Goal: Task Accomplishment & Management: Manage account settings

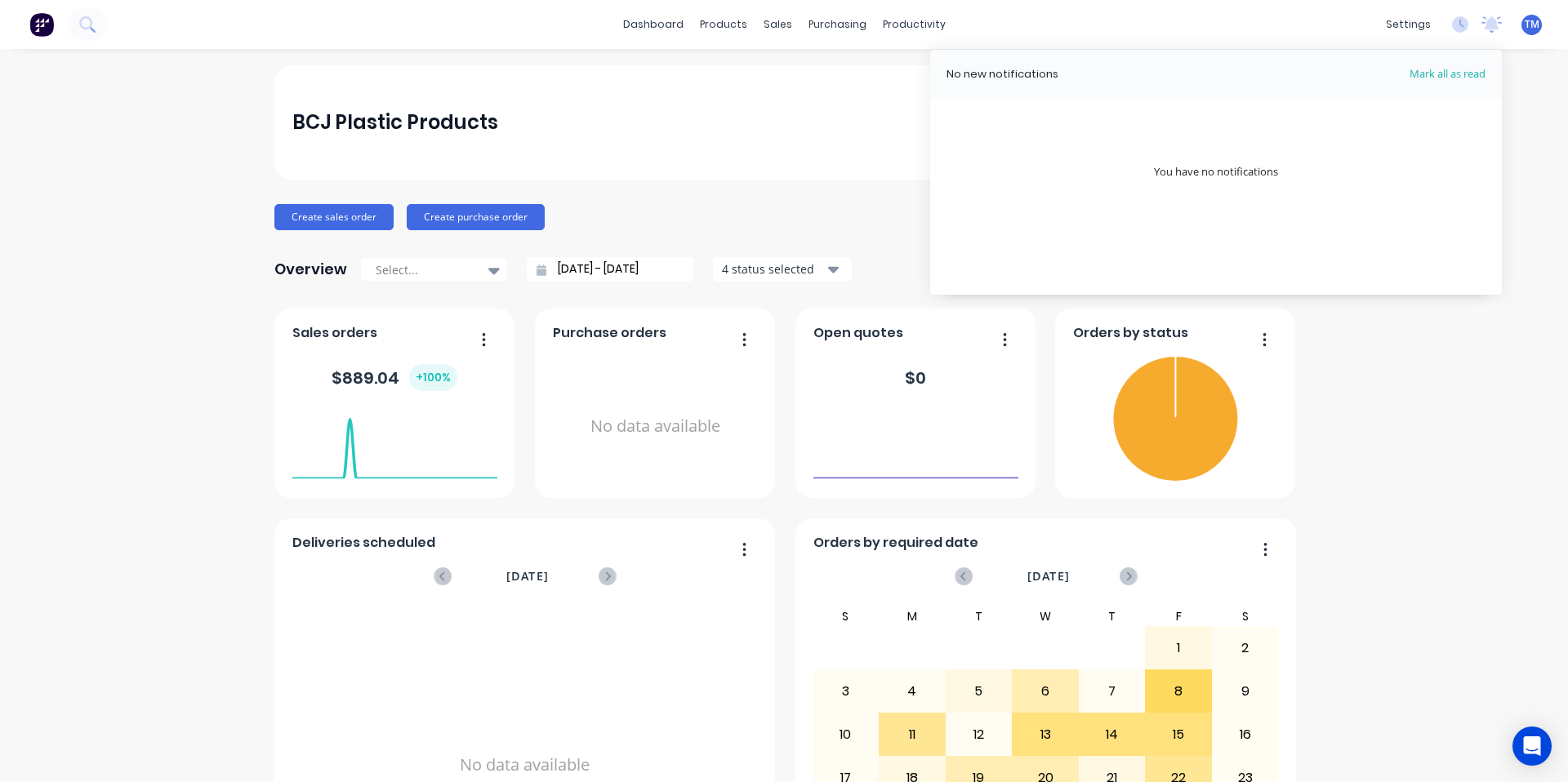
scroll to position [29, 0]
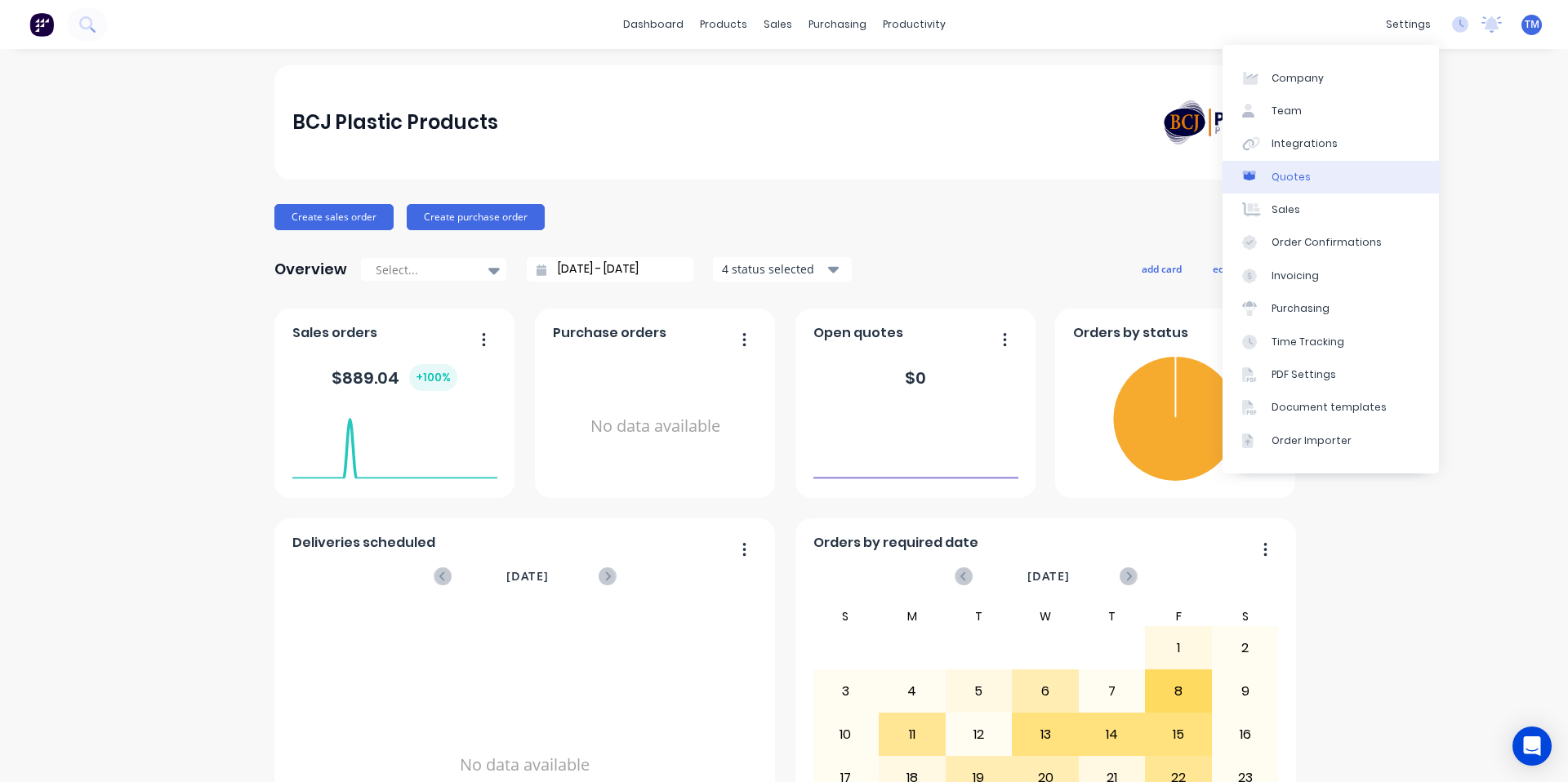
drag, startPoint x: 1289, startPoint y: 107, endPoint x: 1222, endPoint y: 171, distance: 92.7
click at [1289, 107] on div "Team" at bounding box center [1286, 111] width 30 height 14
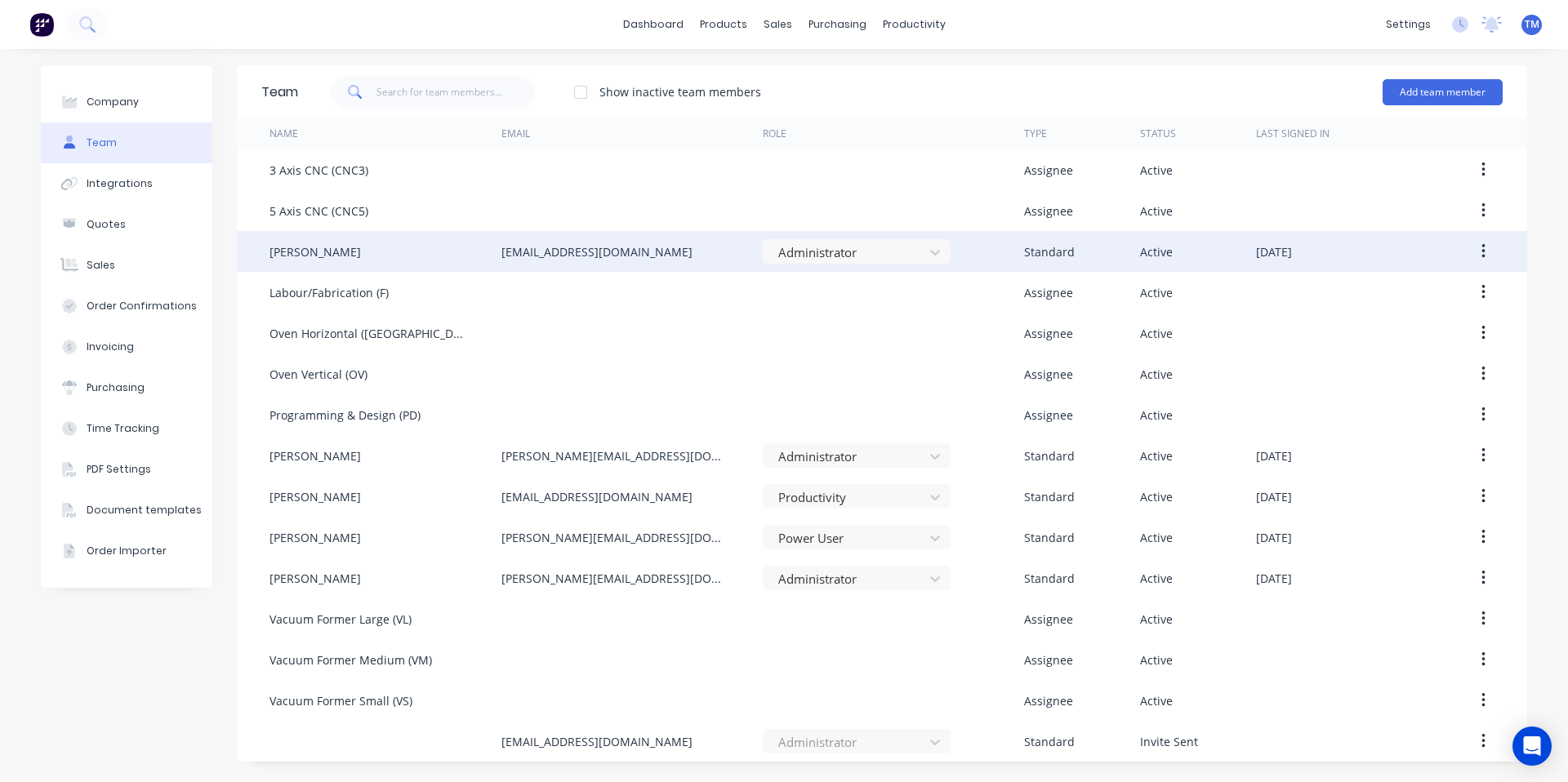
click at [333, 259] on div "[PERSON_NAME]" at bounding box center [314, 252] width 91 height 17
click at [1487, 249] on button "button" at bounding box center [1483, 251] width 38 height 30
click at [1423, 286] on div "Edit" at bounding box center [1425, 295] width 126 height 24
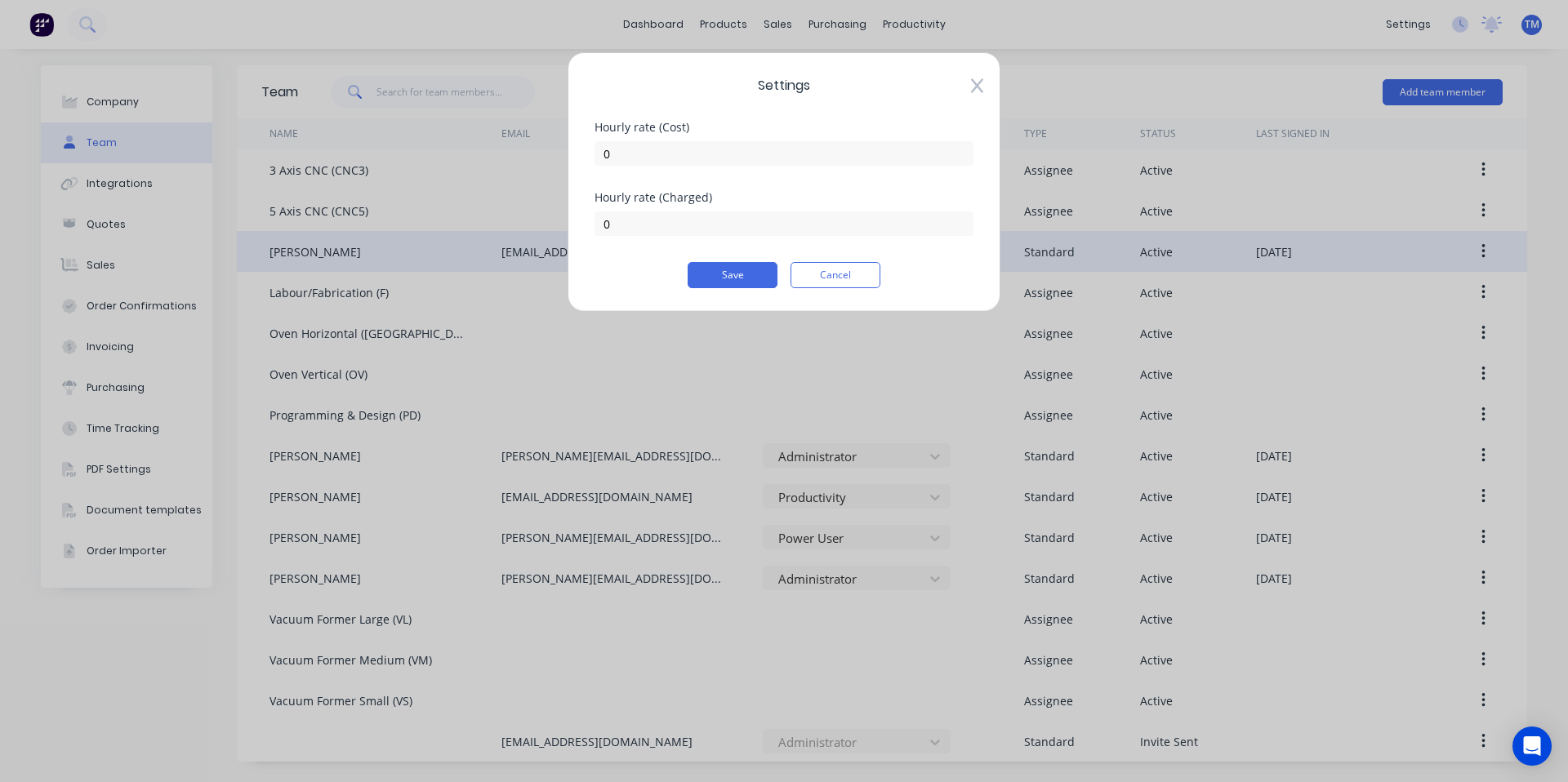
click at [971, 89] on icon at bounding box center [977, 85] width 12 height 16
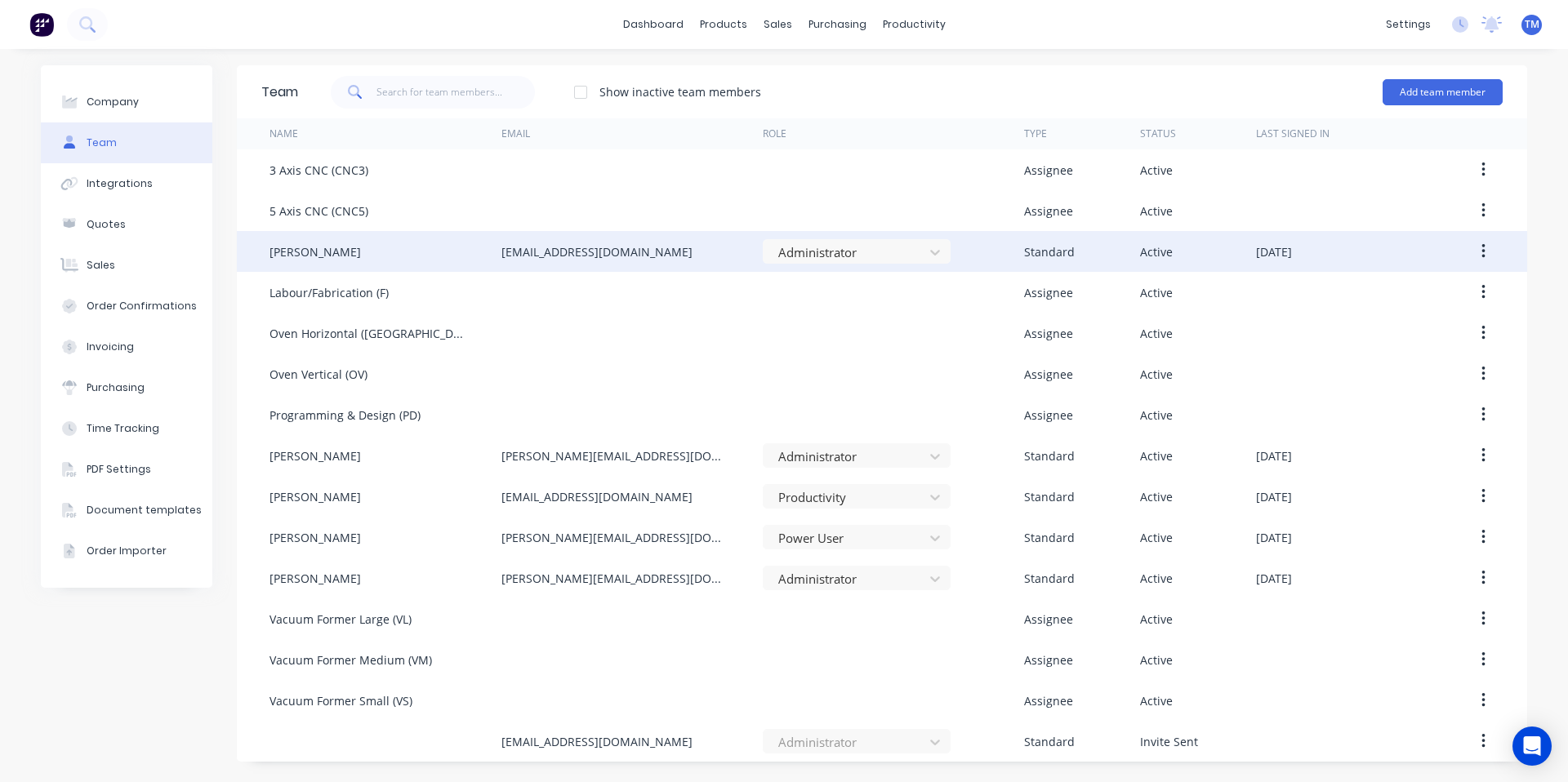
click at [355, 262] on div "[PERSON_NAME]" at bounding box center [385, 251] width 232 height 41
drag, startPoint x: 386, startPoint y: 251, endPoint x: 429, endPoint y: 248, distance: 43.1
click at [386, 251] on div "[PERSON_NAME]" at bounding box center [385, 251] width 232 height 41
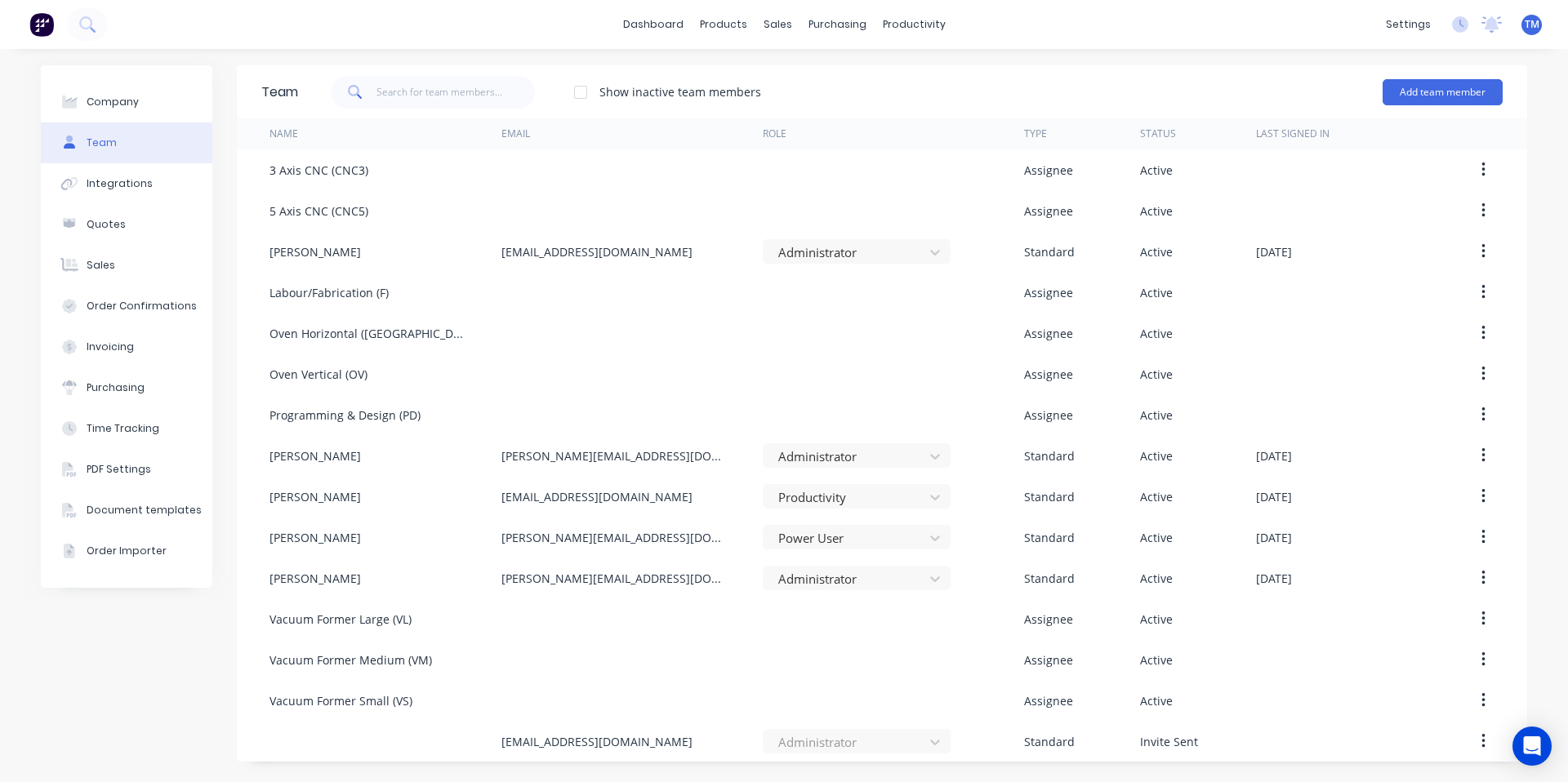
drag, startPoint x: 1498, startPoint y: 246, endPoint x: 1487, endPoint y: 248, distance: 11.2
click at [1496, 247] on button "button" at bounding box center [1483, 251] width 38 height 30
click at [1400, 298] on div "Edit" at bounding box center [1425, 295] width 126 height 24
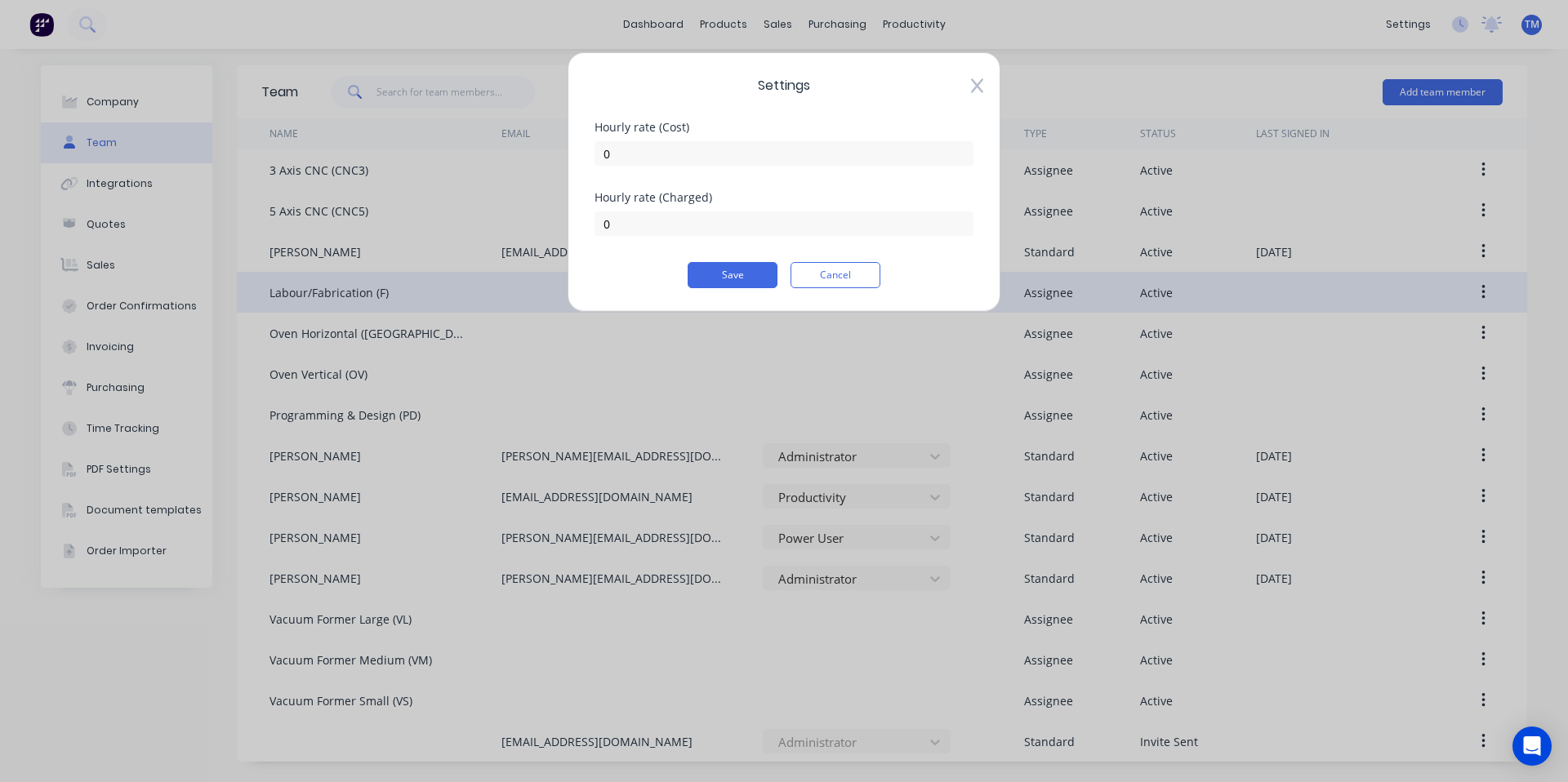
drag, startPoint x: 846, startPoint y: 278, endPoint x: 817, endPoint y: 279, distance: 29.0
click at [846, 278] on button "Cancel" at bounding box center [835, 275] width 89 height 26
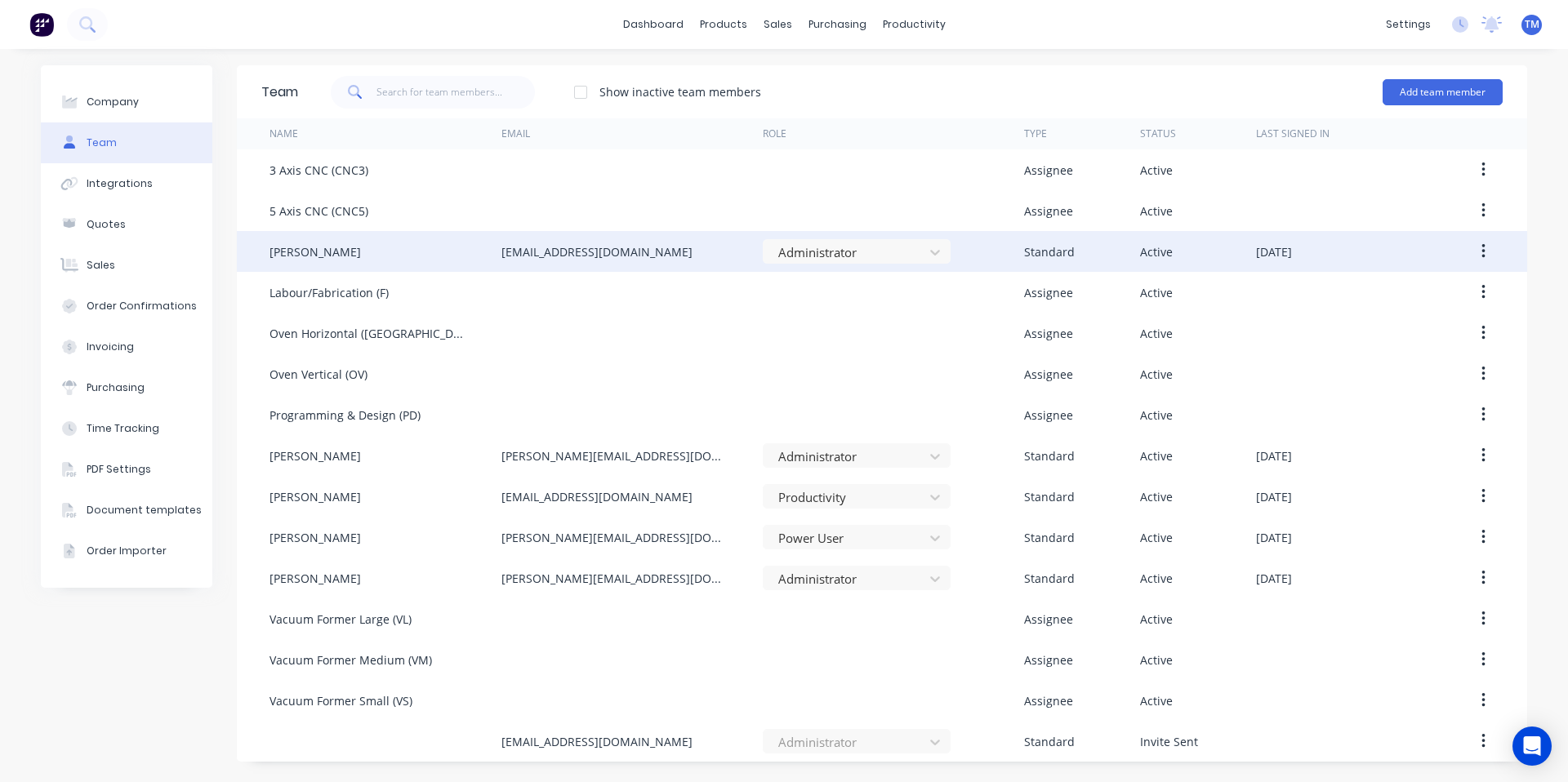
click at [296, 245] on div "[PERSON_NAME]" at bounding box center [314, 252] width 91 height 17
click at [300, 250] on div "[PERSON_NAME]" at bounding box center [314, 252] width 91 height 17
click at [610, 256] on div "[EMAIL_ADDRESS][DOMAIN_NAME]" at bounding box center [597, 252] width 191 height 17
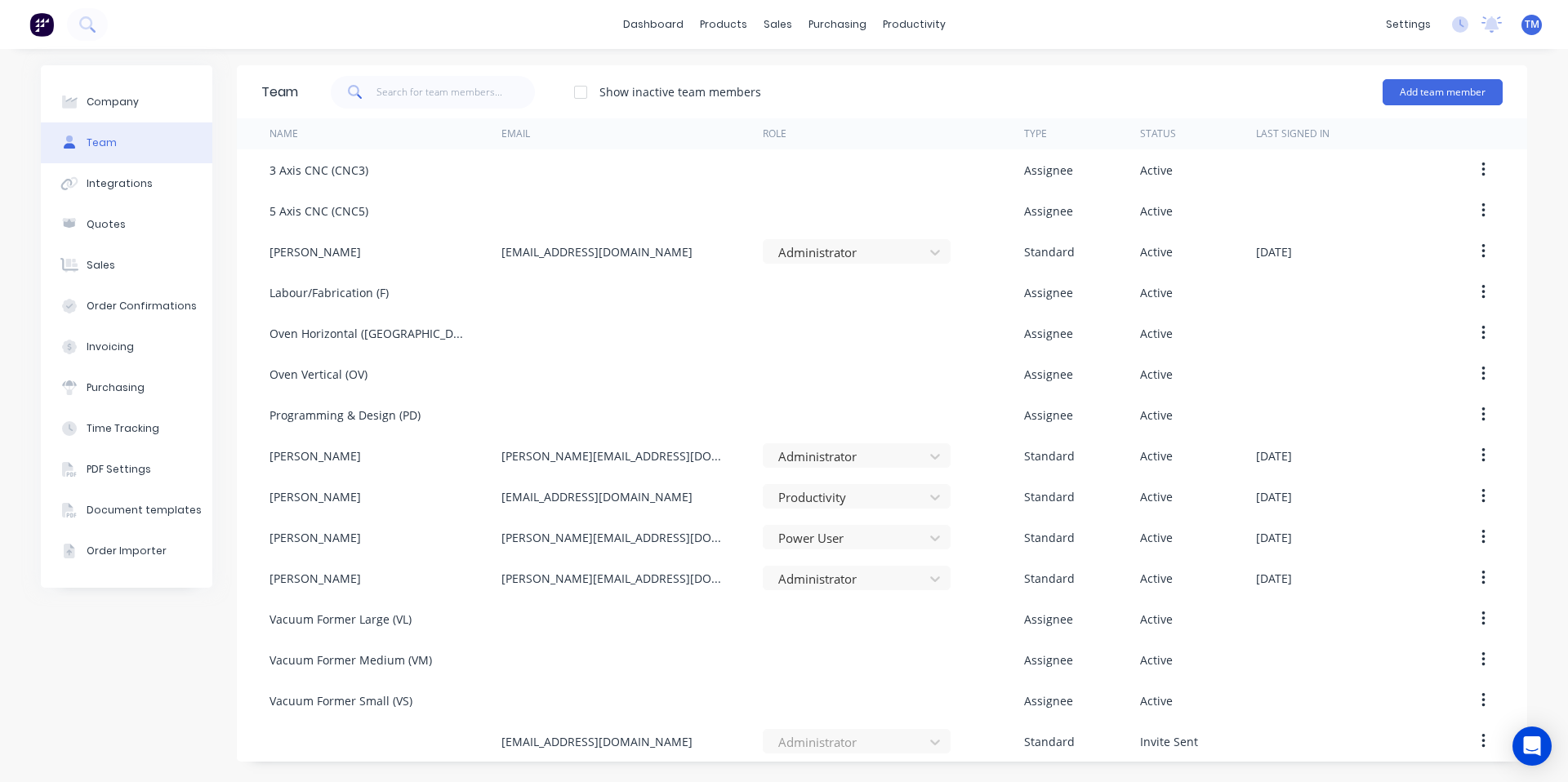
click at [1485, 250] on icon "button" at bounding box center [1483, 251] width 4 height 18
drag, startPoint x: 462, startPoint y: 246, endPoint x: 320, endPoint y: 247, distance: 142.0
click at [462, 246] on div "[PERSON_NAME]" at bounding box center [385, 251] width 232 height 41
click at [295, 250] on div "[PERSON_NAME]" at bounding box center [314, 252] width 91 height 17
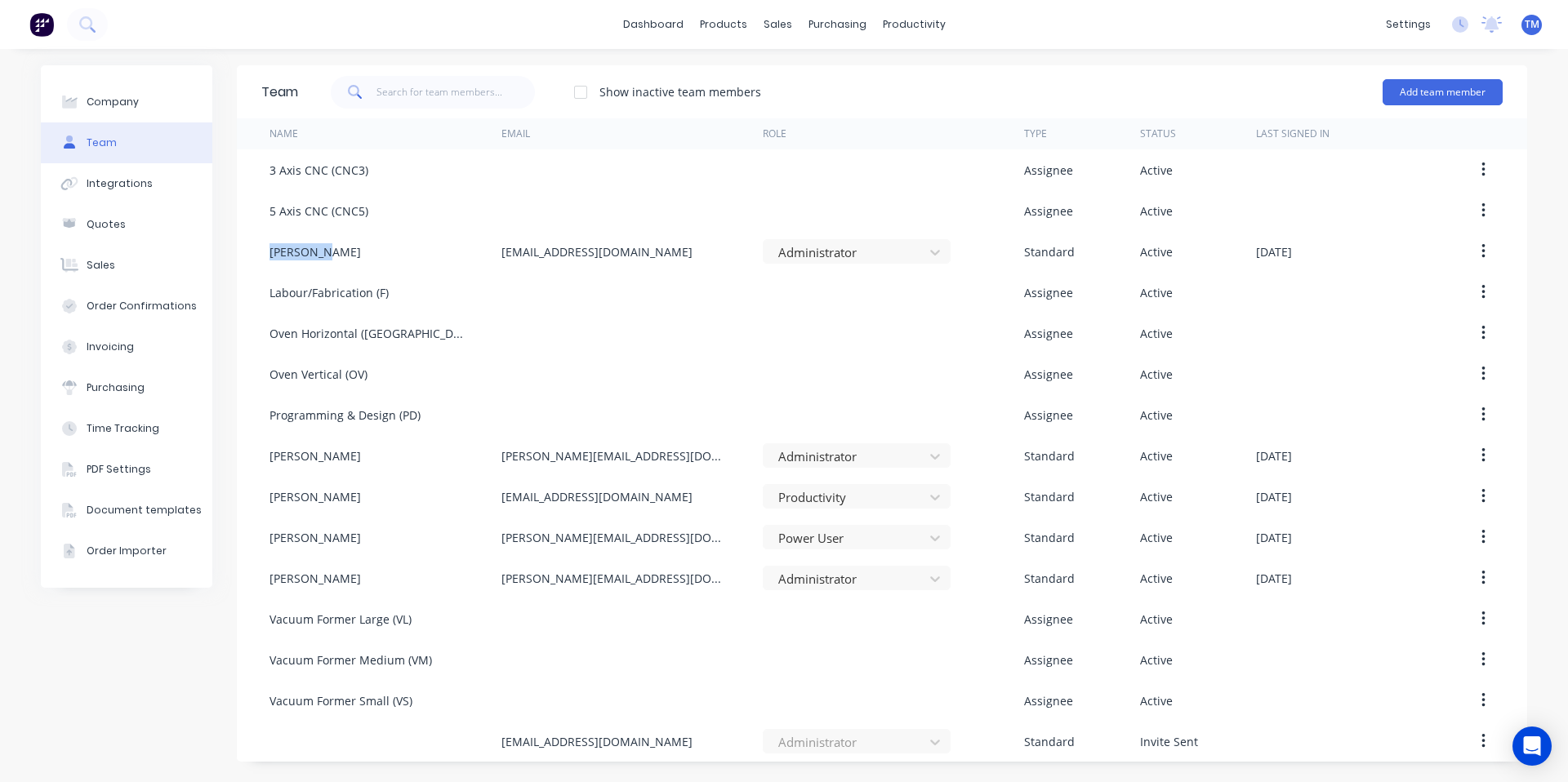
click at [295, 250] on div "[PERSON_NAME]" at bounding box center [314, 252] width 91 height 17
click at [377, 251] on div "[PERSON_NAME]" at bounding box center [385, 251] width 232 height 41
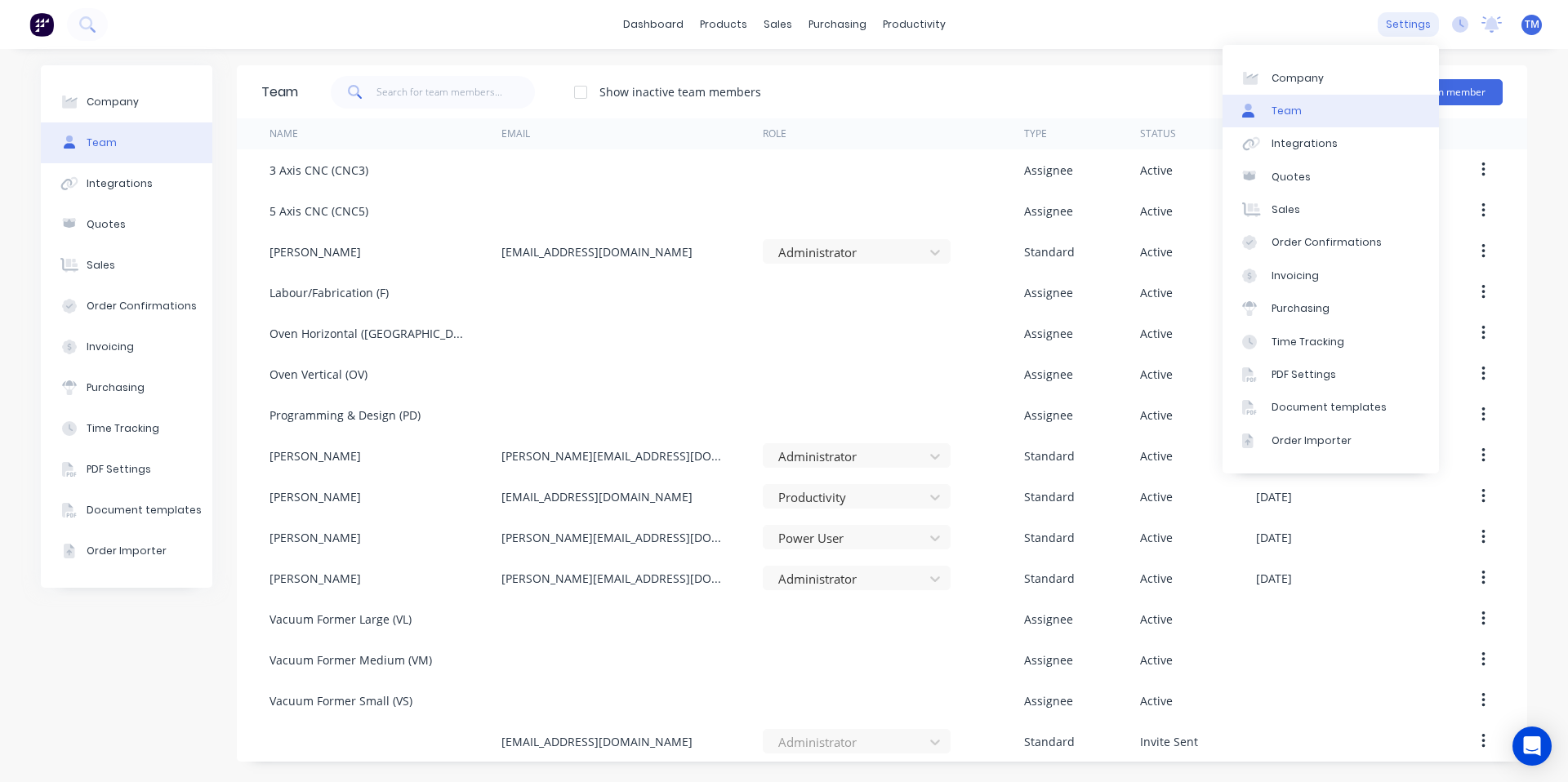
click at [1415, 19] on div "settings" at bounding box center [1408, 24] width 61 height 25
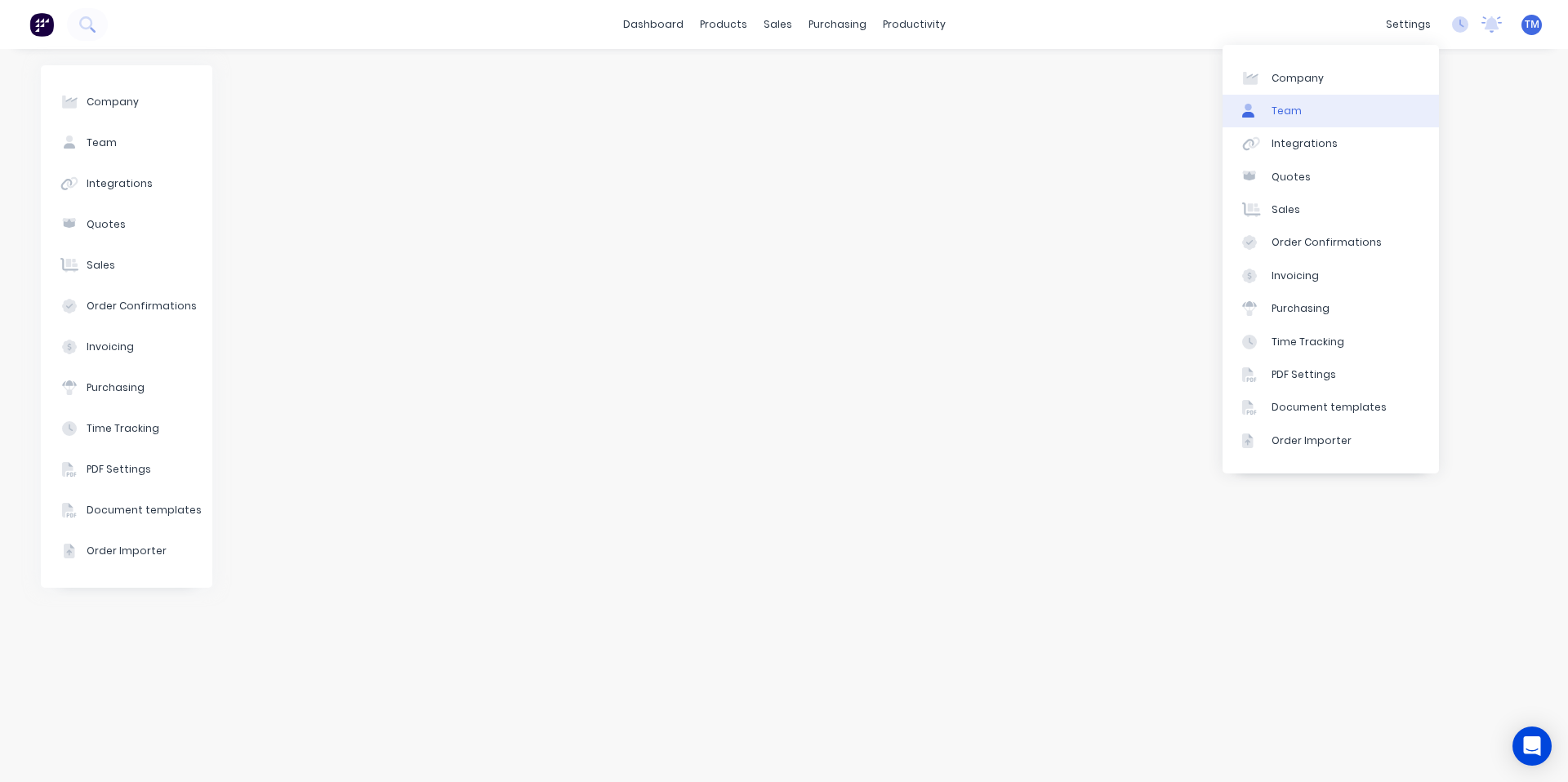
click at [1288, 116] on div "Team" at bounding box center [1286, 111] width 30 height 14
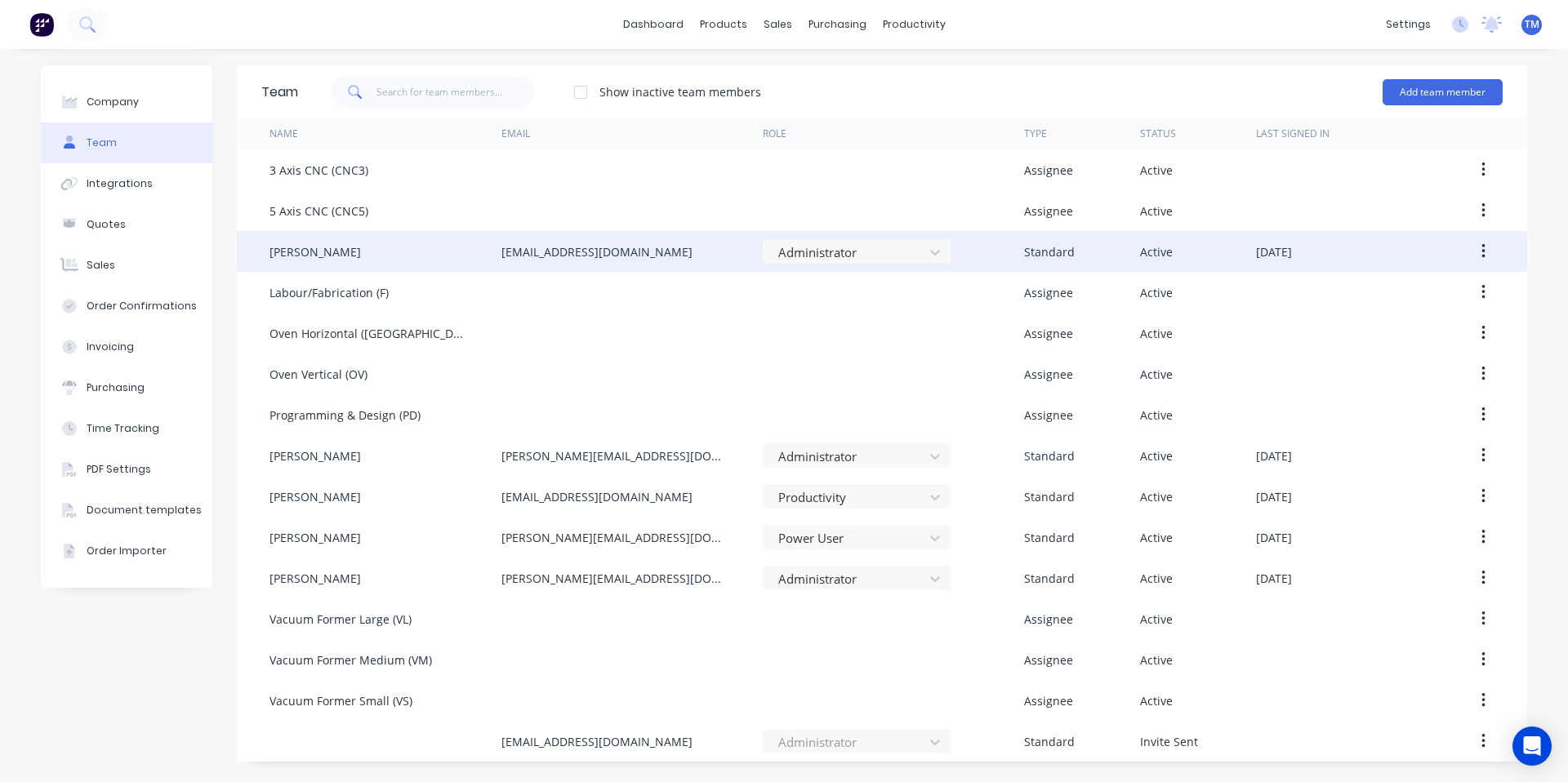
click at [322, 256] on div "[PERSON_NAME]" at bounding box center [314, 252] width 91 height 17
click at [1484, 250] on icon "button" at bounding box center [1483, 251] width 4 height 18
click at [1377, 294] on div "Edit" at bounding box center [1425, 295] width 126 height 24
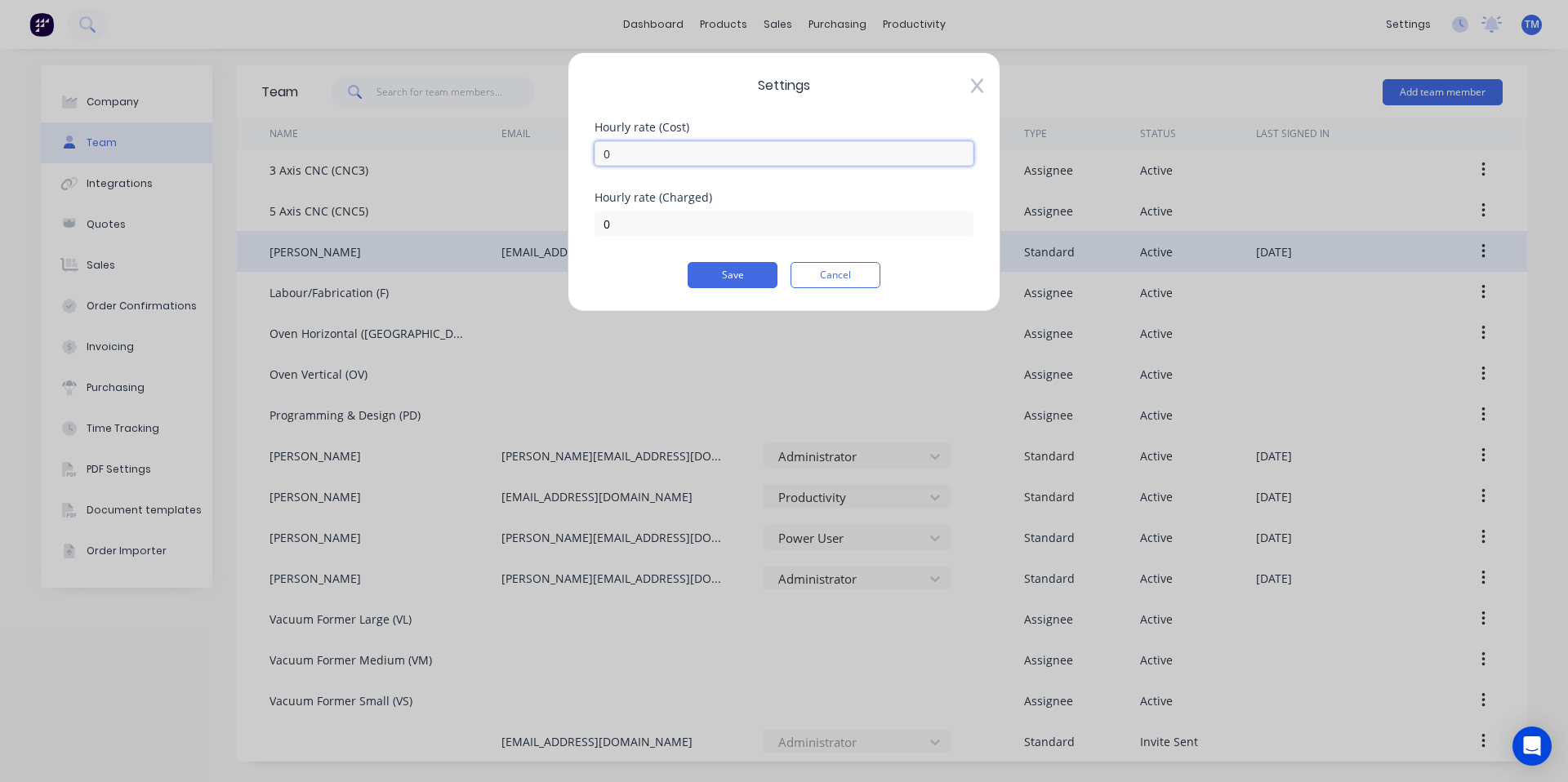
click at [617, 153] on input "0" at bounding box center [784, 153] width 379 height 25
click at [830, 280] on button "Cancel" at bounding box center [835, 275] width 89 height 26
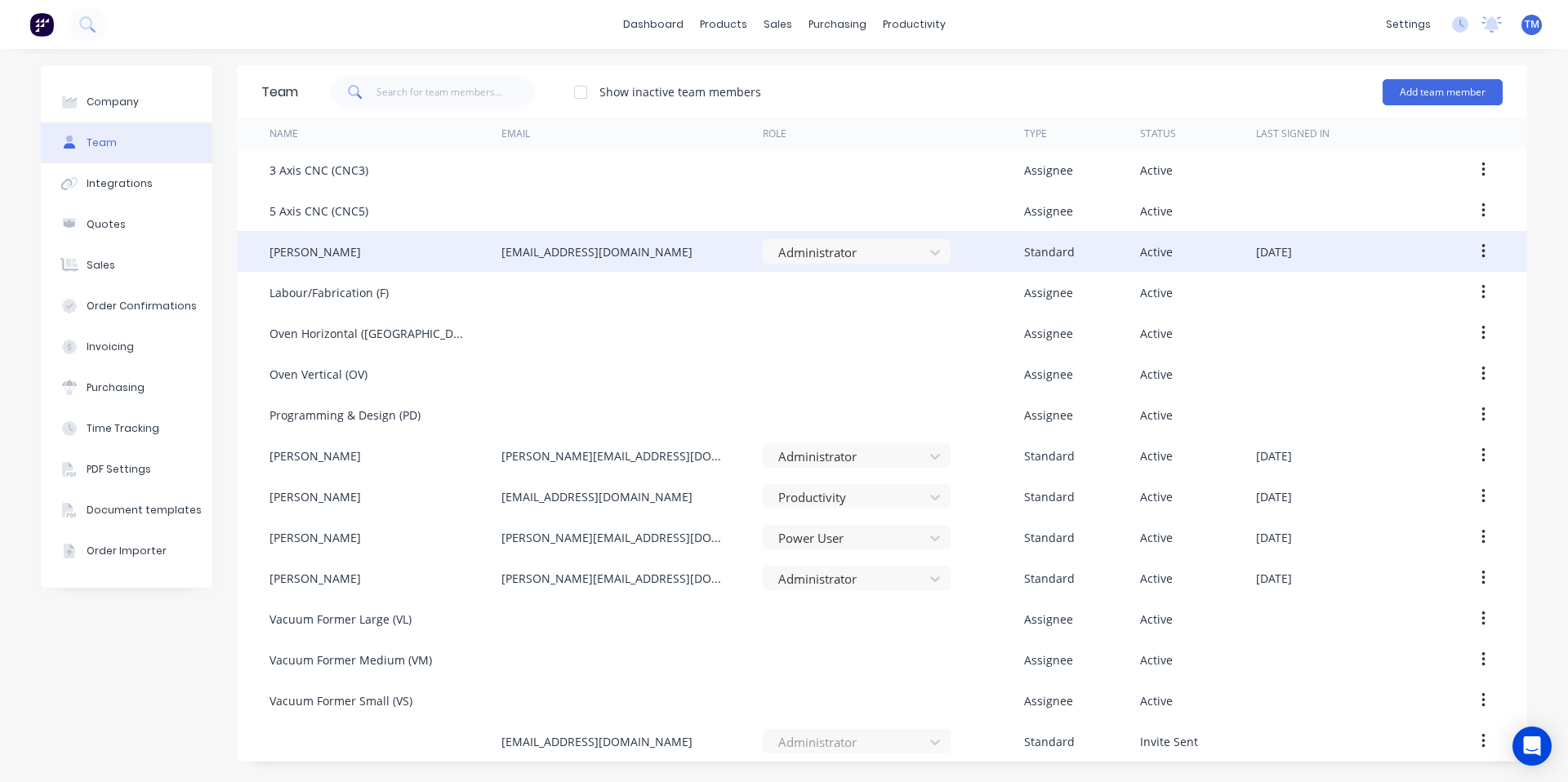
click at [370, 262] on div "[PERSON_NAME]" at bounding box center [385, 251] width 232 height 41
click at [317, 255] on div "[PERSON_NAME]" at bounding box center [314, 252] width 91 height 17
click at [650, 251] on div "[EMAIL_ADDRESS][DOMAIN_NAME]" at bounding box center [632, 251] width 261 height 41
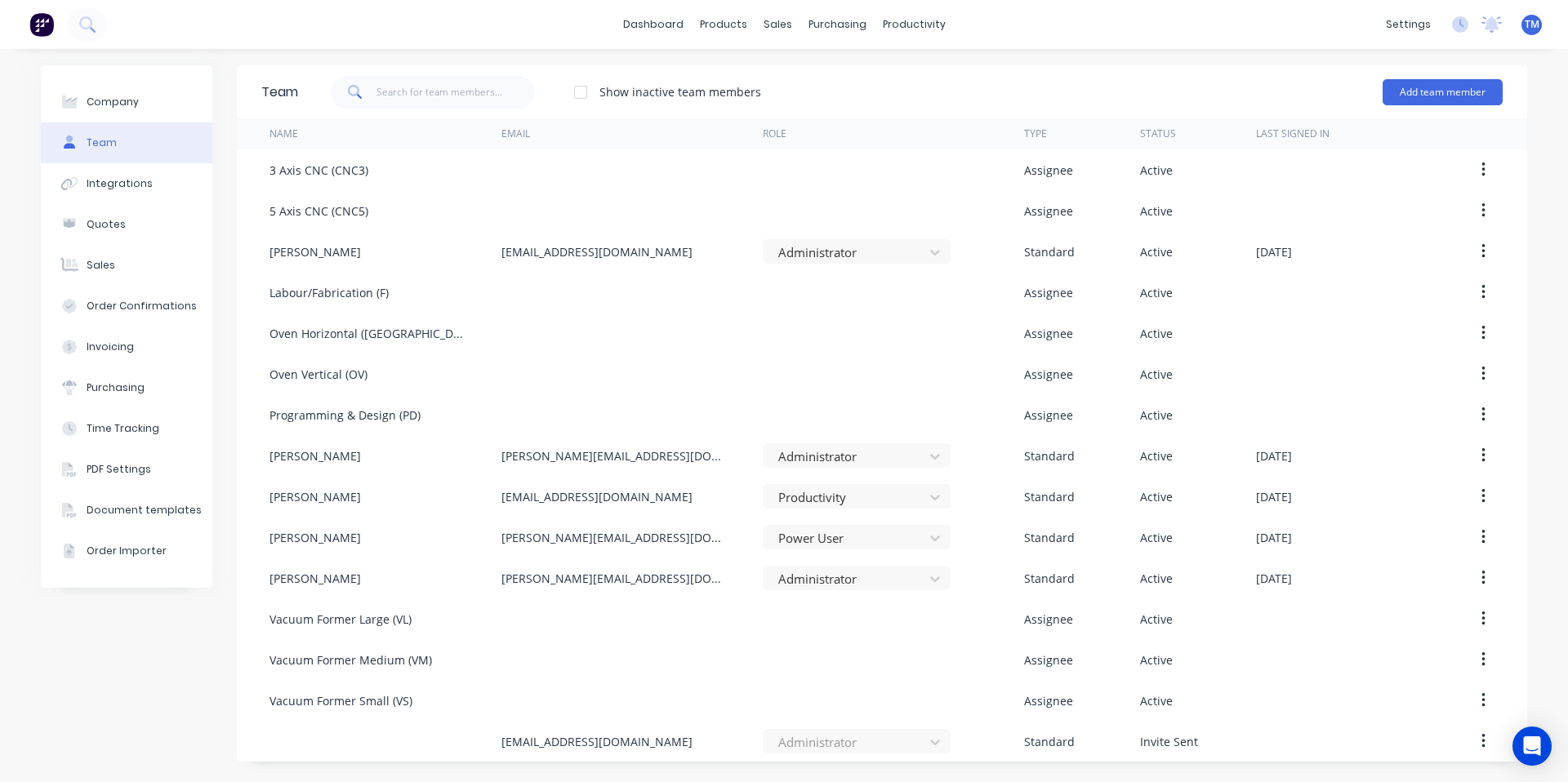
click at [1490, 242] on button "button" at bounding box center [1483, 251] width 38 height 30
click at [1401, 291] on div "Edit" at bounding box center [1425, 295] width 126 height 24
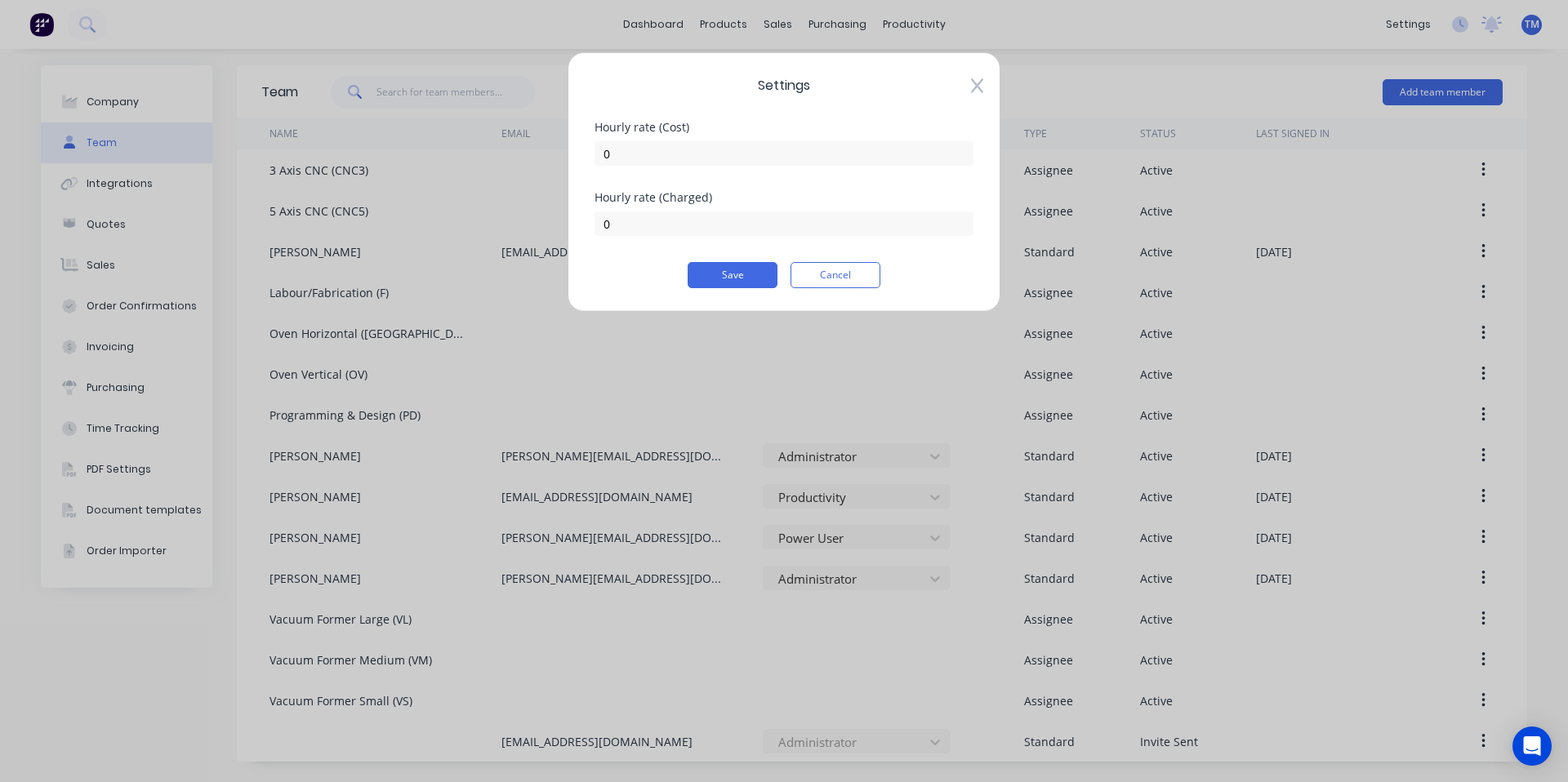
click at [985, 89] on div "Settings Hourly rate (Cost) 0 Hourly rate (Charged) 0 Save Cancel" at bounding box center [784, 181] width 433 height 260
click at [965, 88] on span "Settings" at bounding box center [784, 85] width 379 height 20
click at [976, 89] on icon at bounding box center [977, 85] width 12 height 16
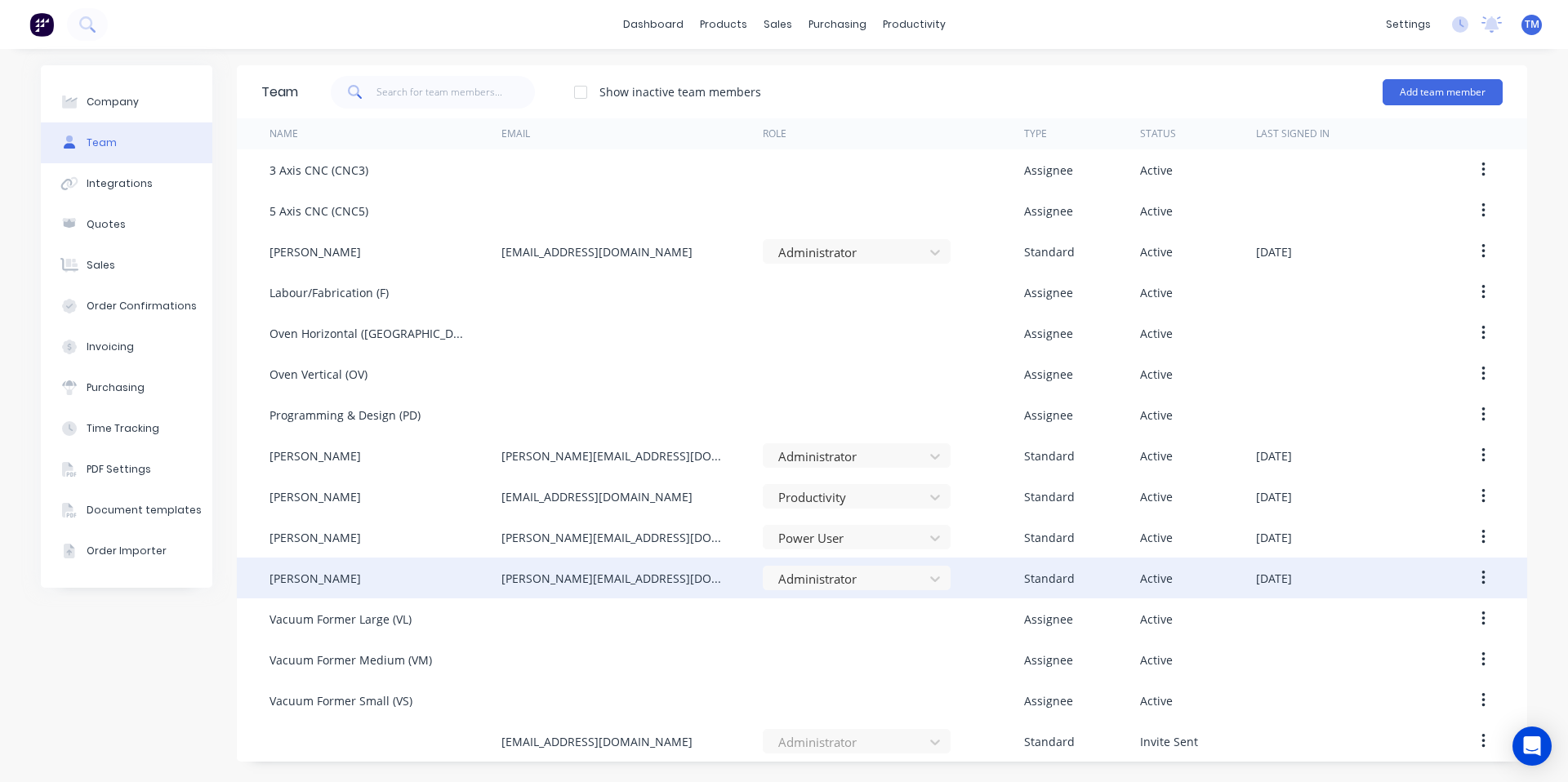
click at [1493, 583] on button "button" at bounding box center [1483, 578] width 38 height 30
click at [1401, 619] on div "Edit" at bounding box center [1425, 621] width 126 height 24
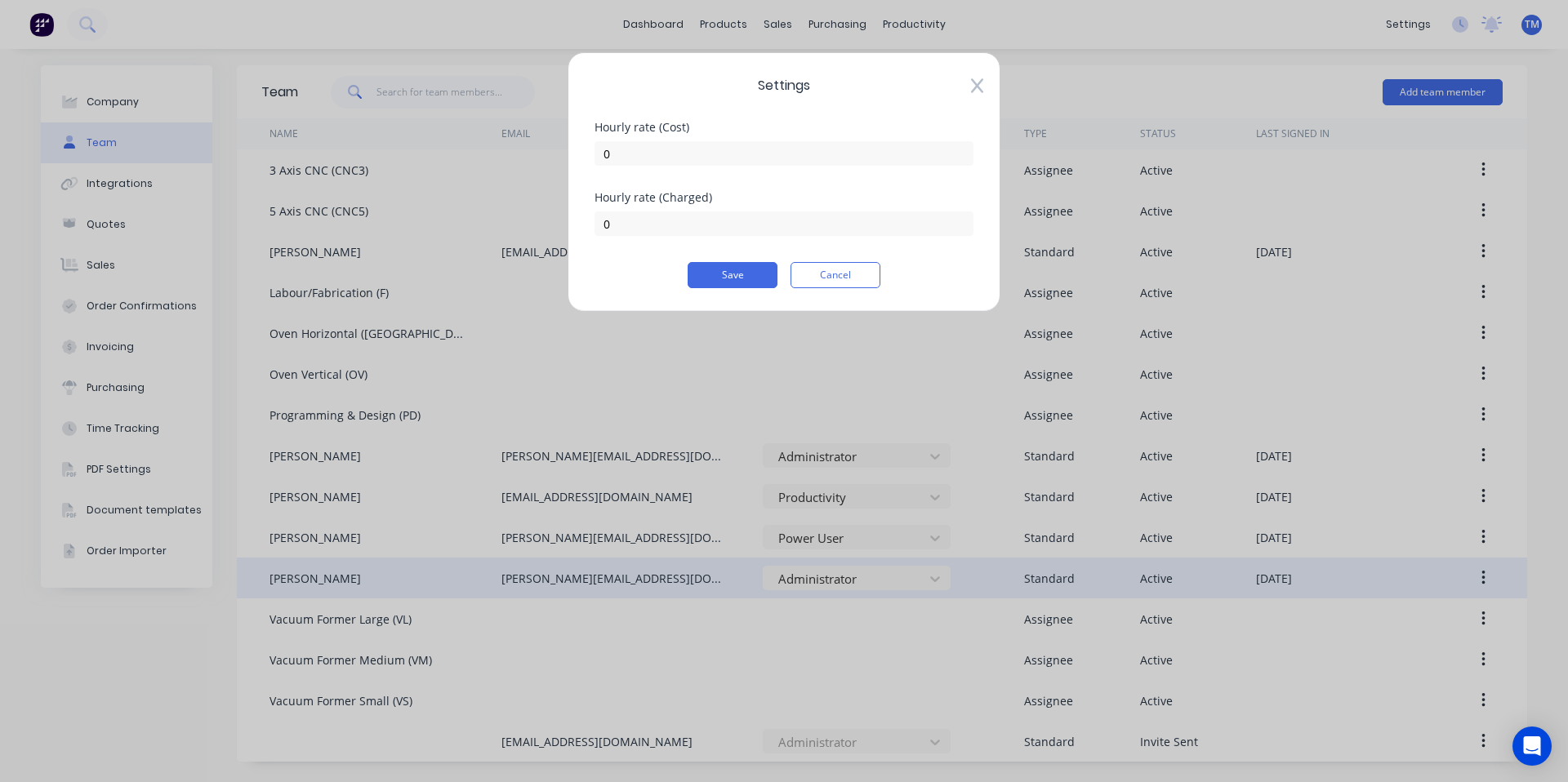
click at [974, 83] on icon at bounding box center [977, 86] width 12 height 14
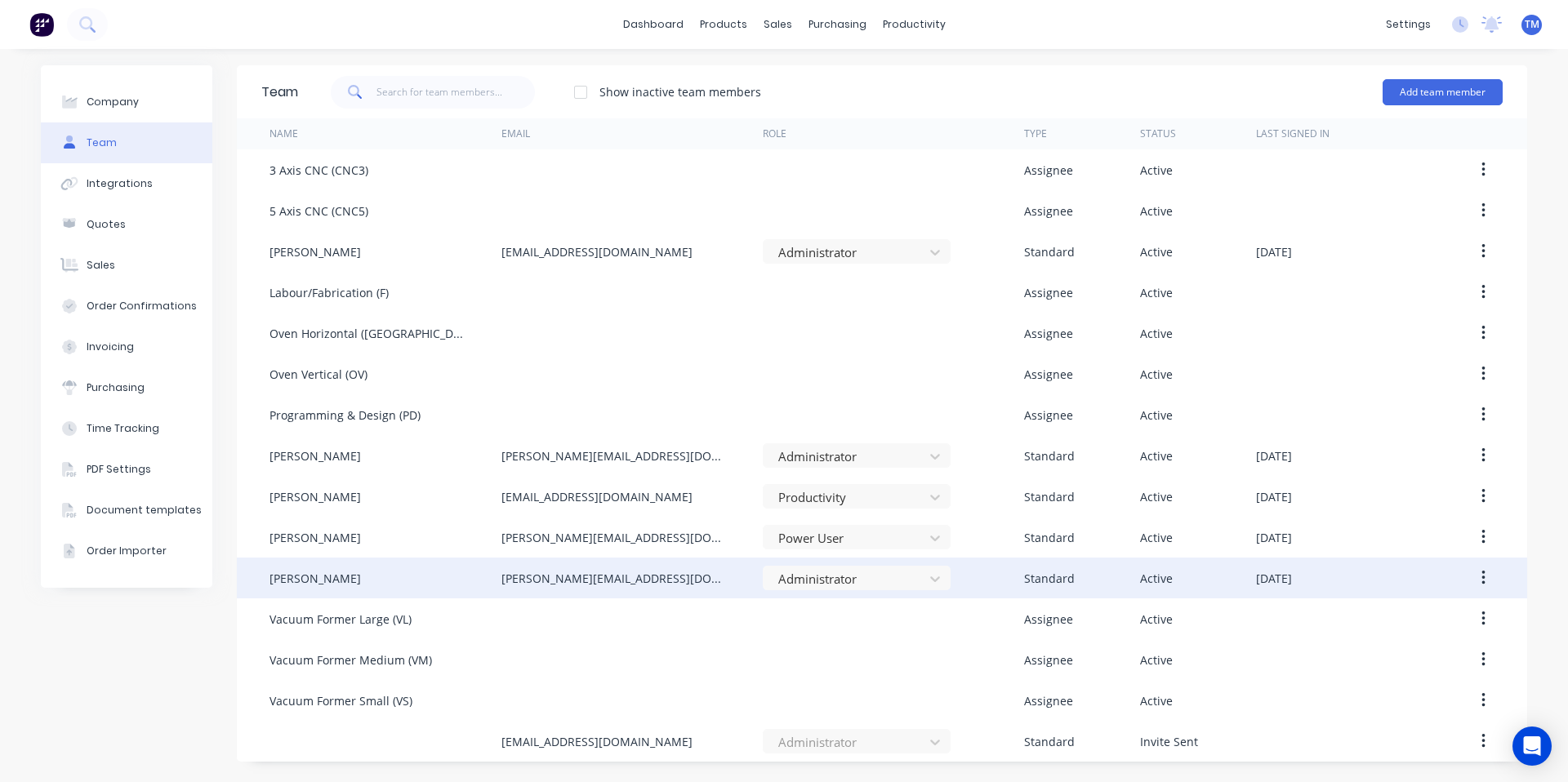
click at [1534, 26] on span "TM" at bounding box center [1531, 24] width 14 height 14
click at [1396, 168] on div "Profile" at bounding box center [1387, 172] width 32 height 14
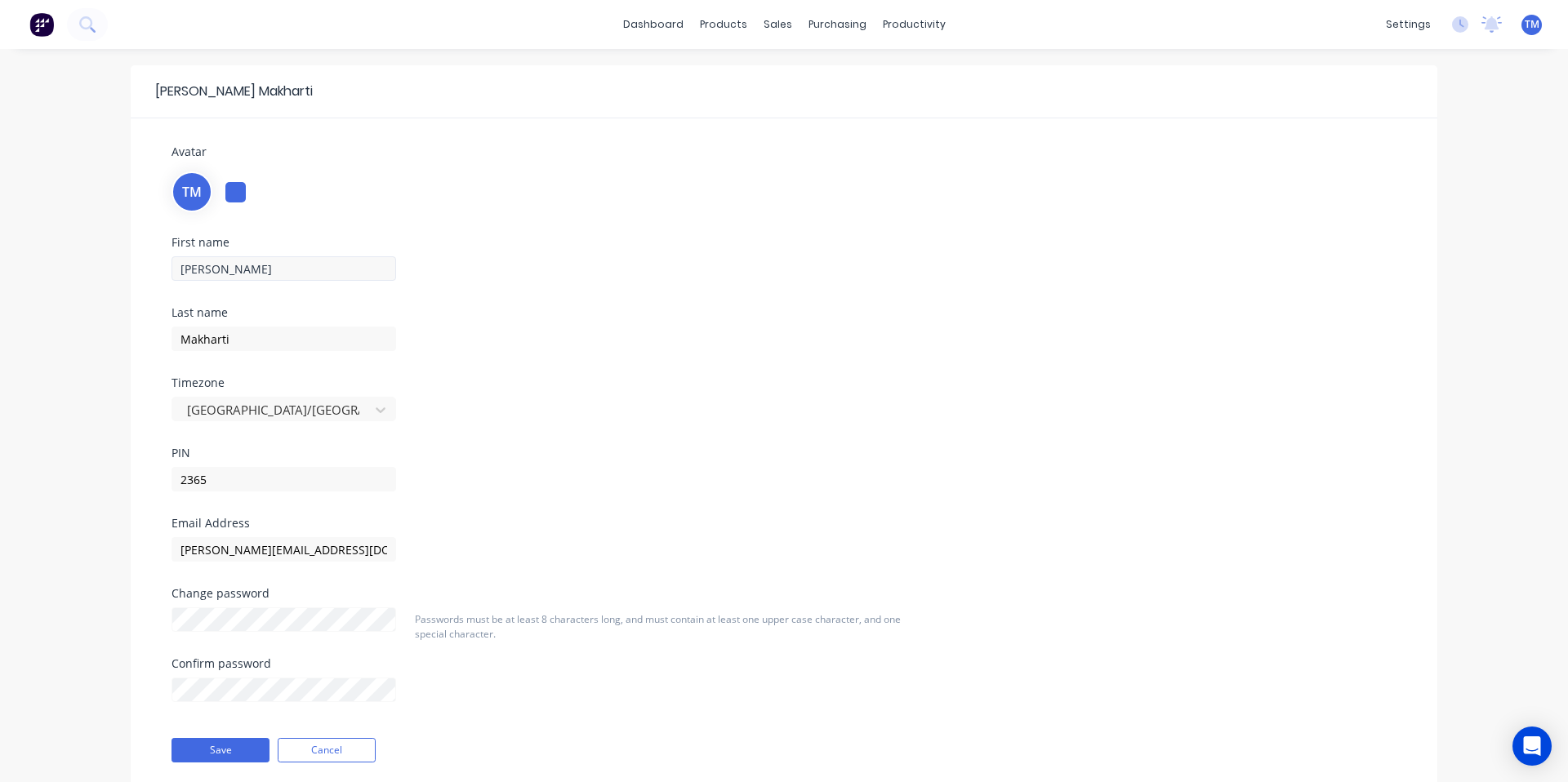
drag, startPoint x: 344, startPoint y: 251, endPoint x: 332, endPoint y: 265, distance: 18.4
click at [344, 252] on div "[PERSON_NAME]" at bounding box center [367, 267] width 392 height 29
drag, startPoint x: 273, startPoint y: 267, endPoint x: 59, endPoint y: 265, distance: 214.0
click at [52, 262] on div "[PERSON_NAME] Avatar TM First name [PERSON_NAME] Last name Makharti Timezone [G…" at bounding box center [784, 443] width 1568 height 787
click at [227, 270] on input "[PERSON_NAME]" at bounding box center [284, 268] width 225 height 25
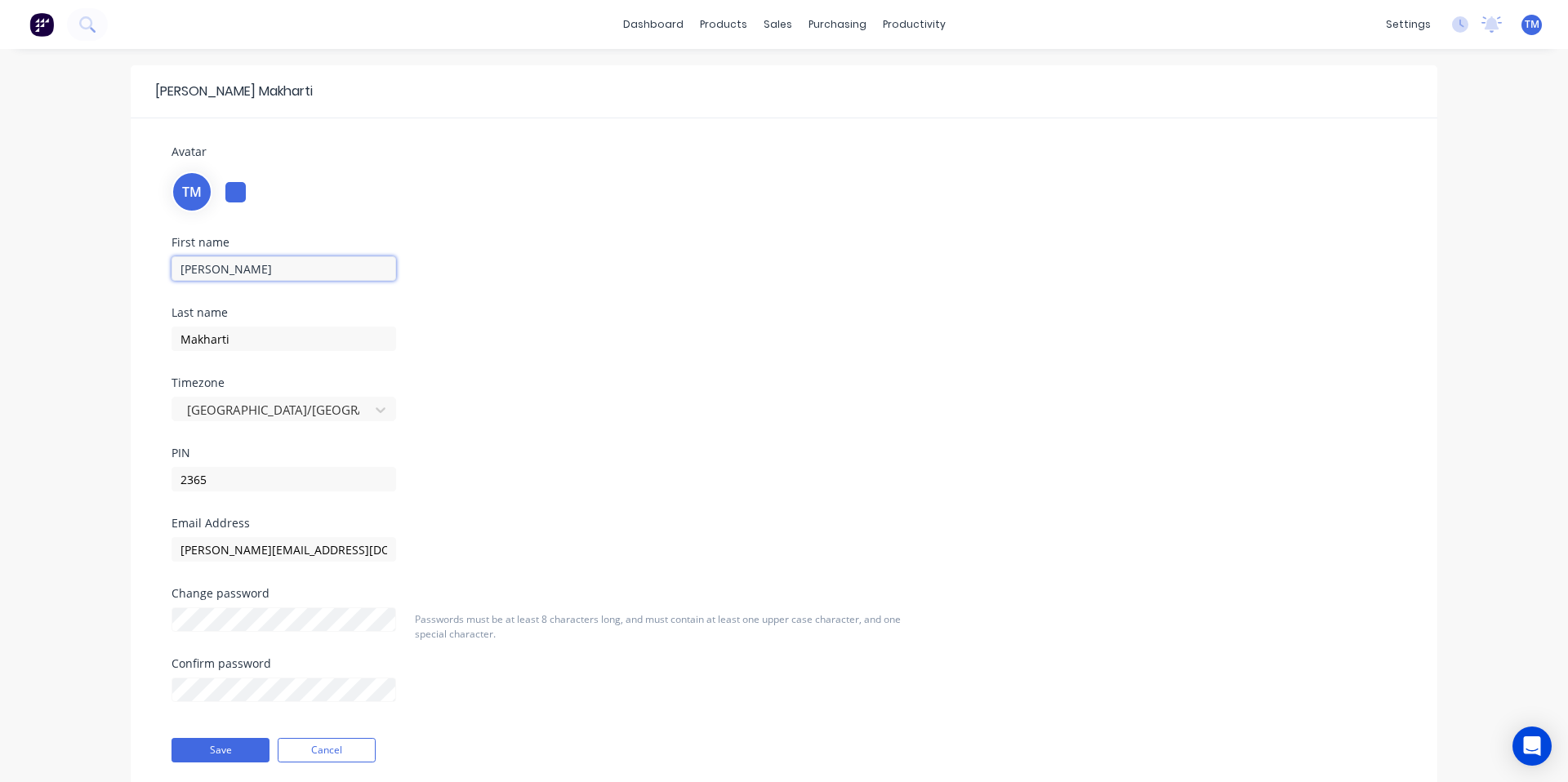
type input "[PERSON_NAME]"
click at [657, 362] on div "First name [PERSON_NAME] Last name Makharti Timezone [GEOGRAPHIC_DATA]/[GEOGRAP…" at bounding box center [784, 377] width 1249 height 281
click at [225, 752] on button "Save" at bounding box center [220, 750] width 98 height 25
drag, startPoint x: 944, startPoint y: 290, endPoint x: 972, endPoint y: 285, distance: 28.4
click at [955, 288] on div "First name [PERSON_NAME] Last name Makharti Timezone [GEOGRAPHIC_DATA]/[GEOGRAP…" at bounding box center [784, 377] width 1249 height 281
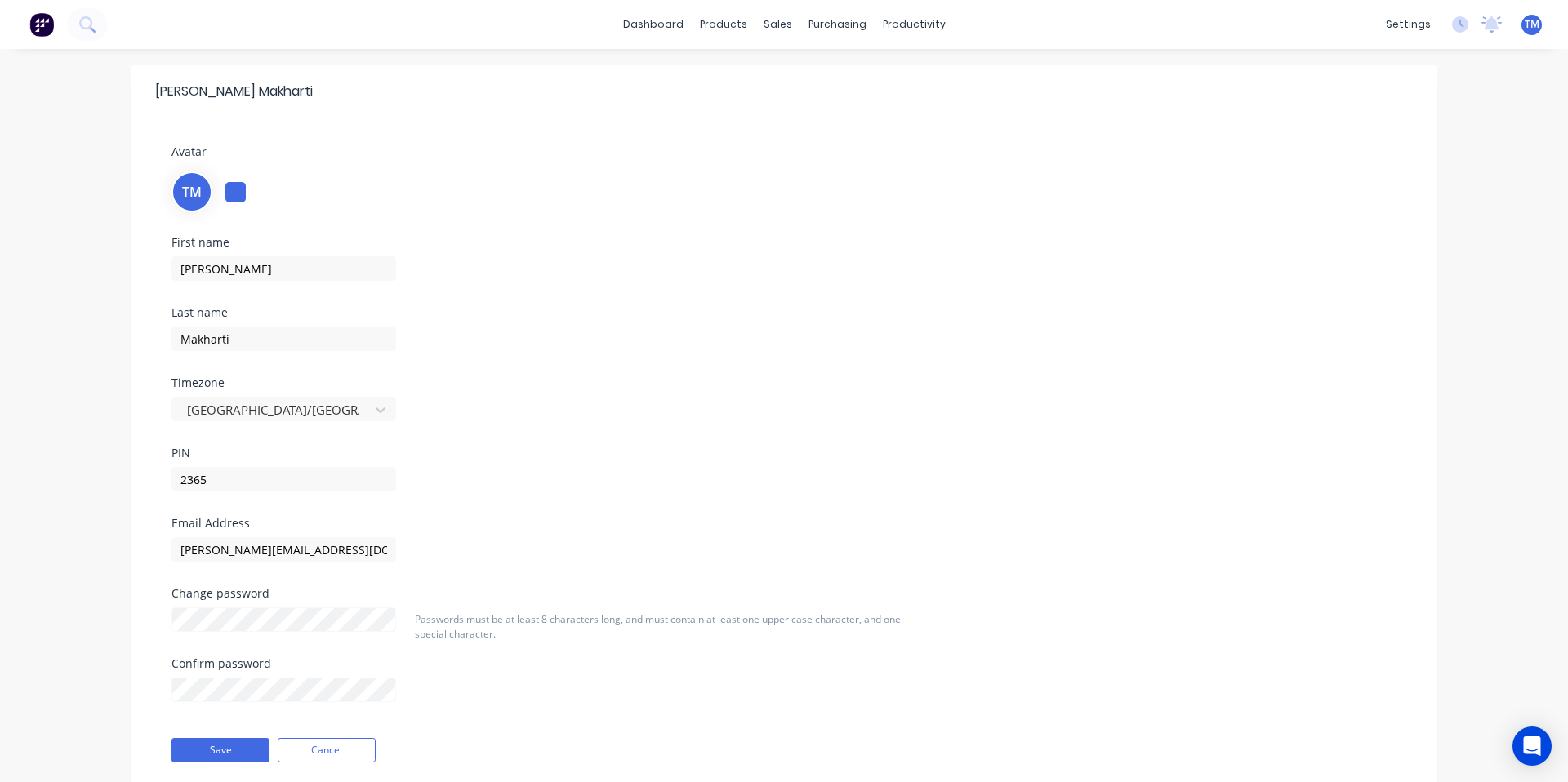
click at [1534, 31] on span "TM" at bounding box center [1531, 24] width 14 height 14
drag, startPoint x: 1146, startPoint y: 168, endPoint x: 768, endPoint y: 274, distance: 392.6
click at [1146, 168] on div "TM" at bounding box center [784, 190] width 1225 height 44
click at [1262, 277] on div "First name [PERSON_NAME] Last name Makharti Timezone [GEOGRAPHIC_DATA]/[GEOGRAP…" at bounding box center [784, 377] width 1249 height 281
